Goal: Communication & Community: Answer question/provide support

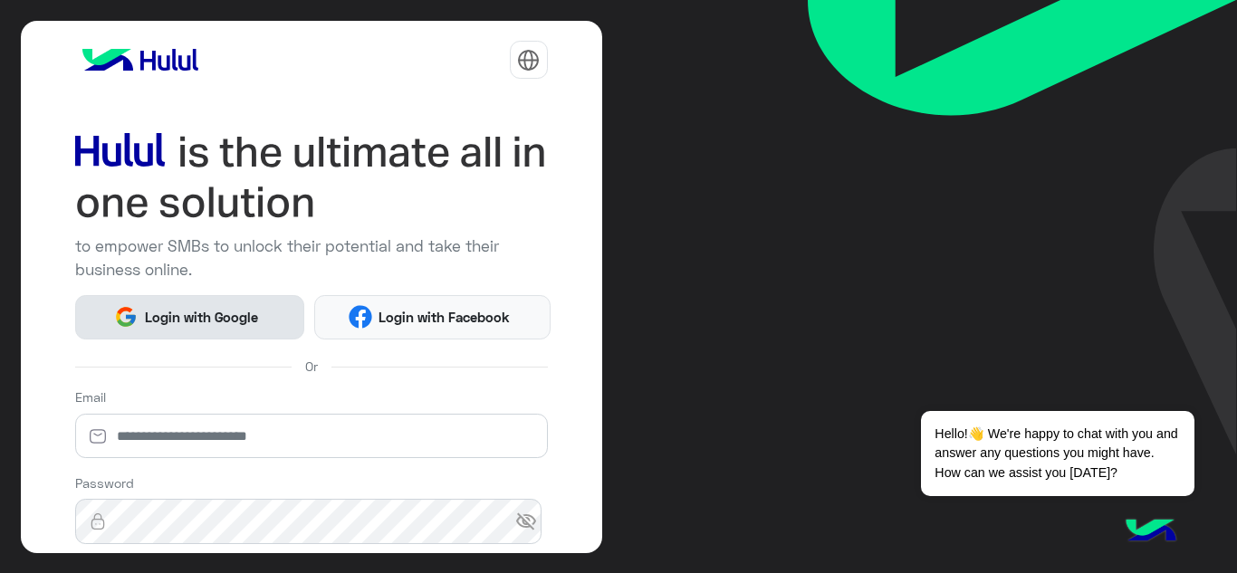
click at [168, 320] on span "Login with Google" at bounding box center [201, 317] width 127 height 21
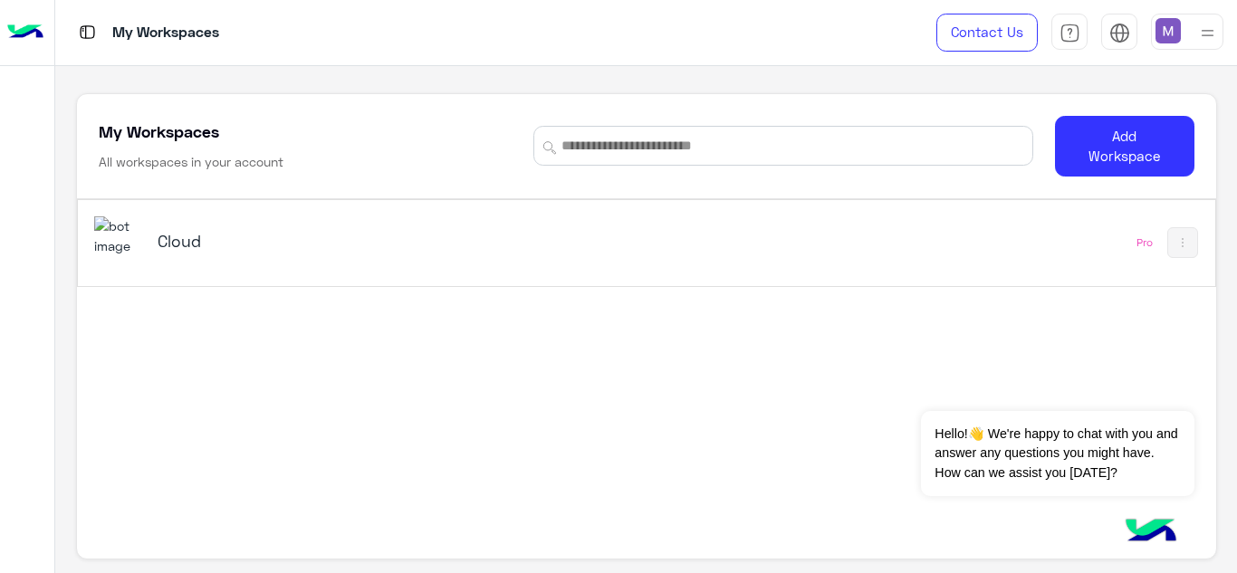
click at [168, 239] on h5 "Cloud" at bounding box center [357, 241] width 398 height 22
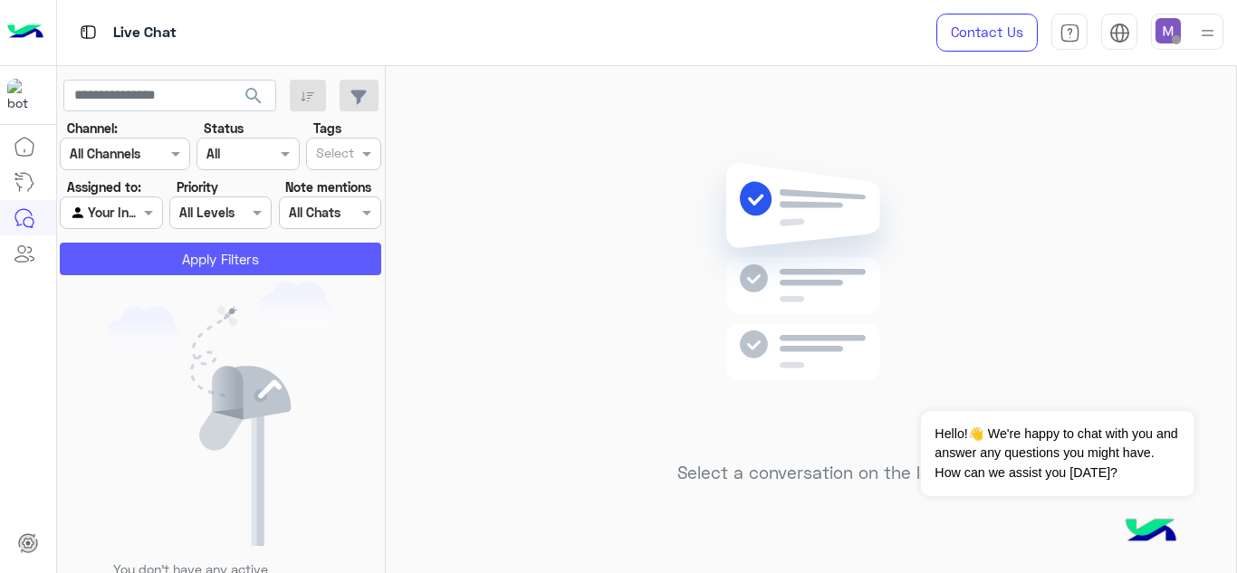
click at [199, 252] on button "Apply Filters" at bounding box center [220, 259] width 321 height 33
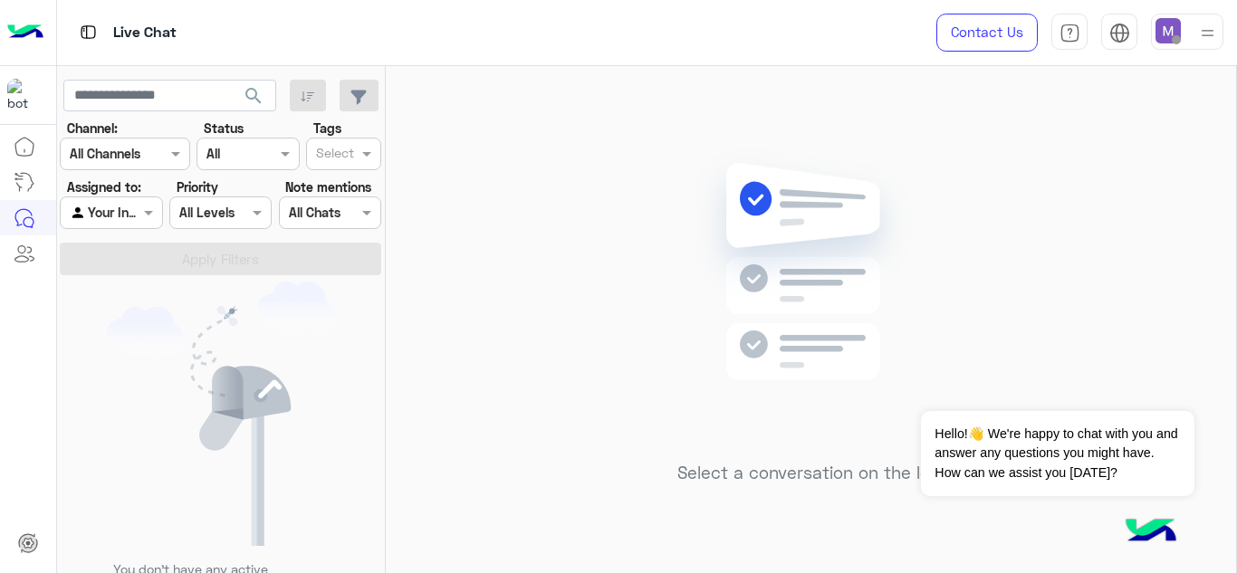
click at [1208, 34] on img at bounding box center [1207, 33] width 23 height 23
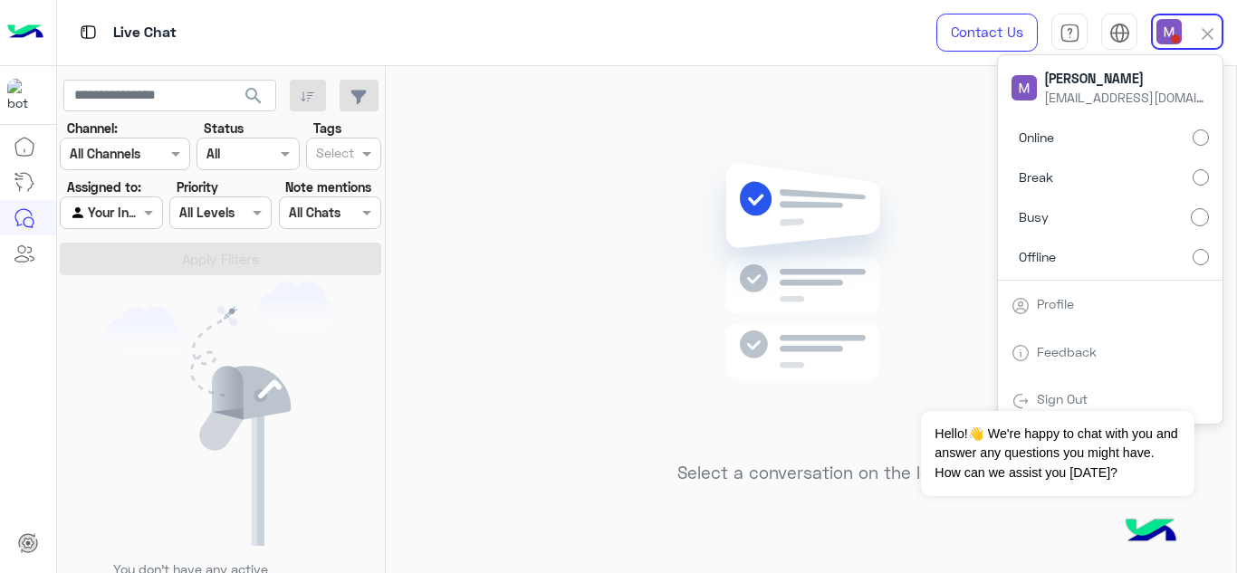
click at [668, 261] on div "Select a conversation on the left" at bounding box center [811, 323] width 850 height 514
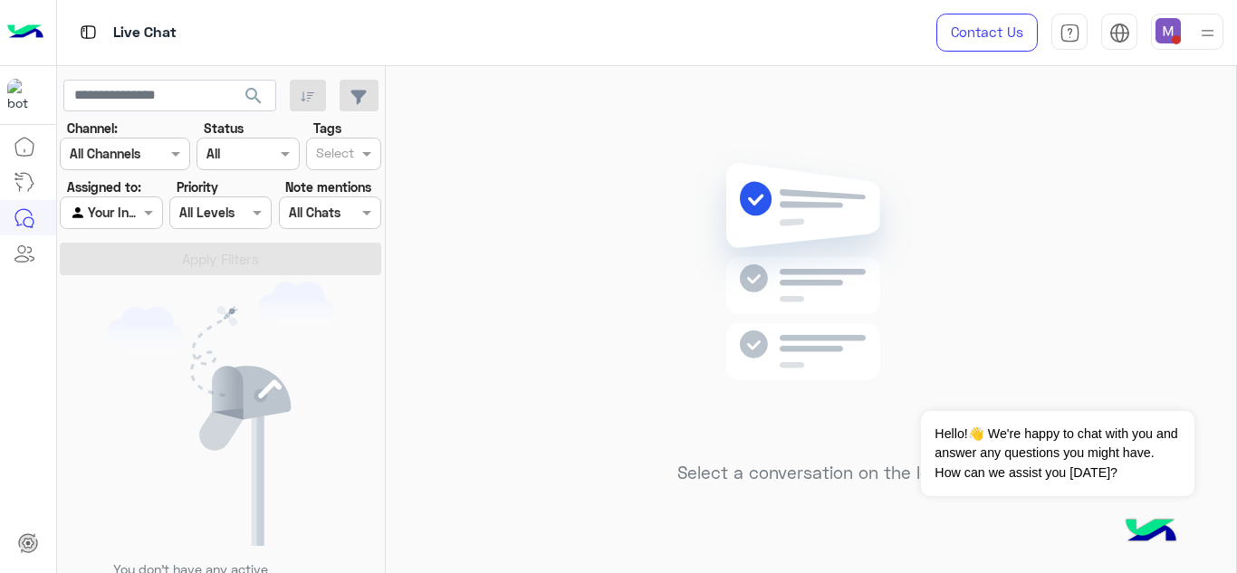
click at [1201, 36] on img at bounding box center [1207, 33] width 23 height 23
